Goal: Navigation & Orientation: Find specific page/section

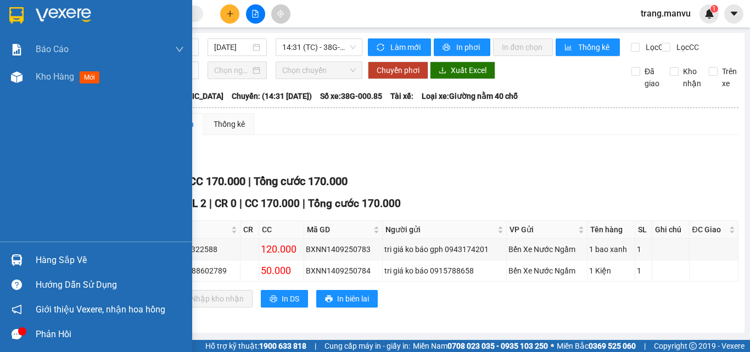
click at [32, 28] on div at bounding box center [96, 18] width 192 height 36
